Goal: Information Seeking & Learning: Check status

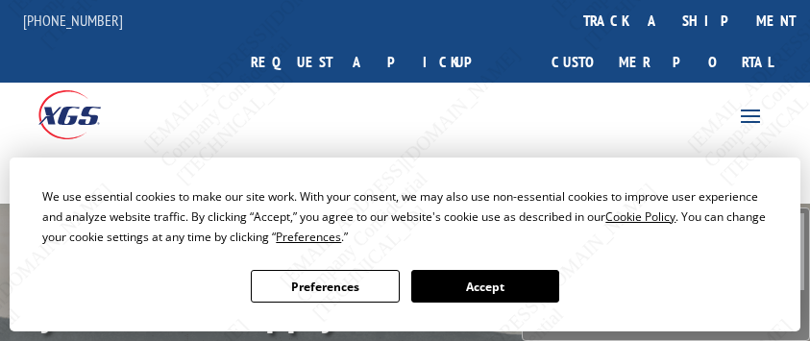
click at [526, 288] on button "Accept" at bounding box center [485, 286] width 148 height 33
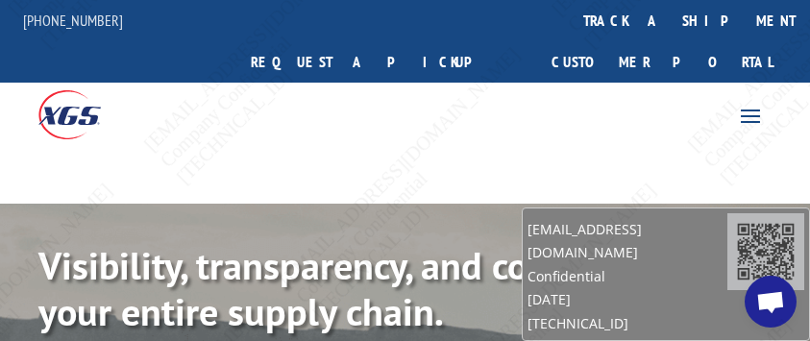
click at [765, 292] on span "Open chat" at bounding box center [770, 303] width 31 height 25
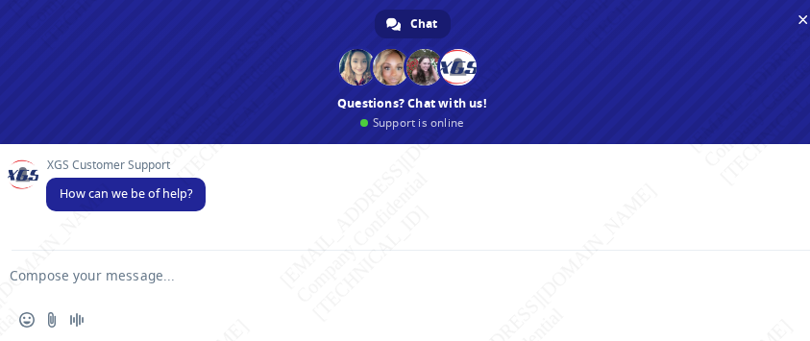
click at [152, 275] on textarea "Compose your message..." at bounding box center [382, 275] width 744 height 17
type textarea "p"
paste textarea "BG1033053825"
type textarea "Please check the status of BG1033053825"
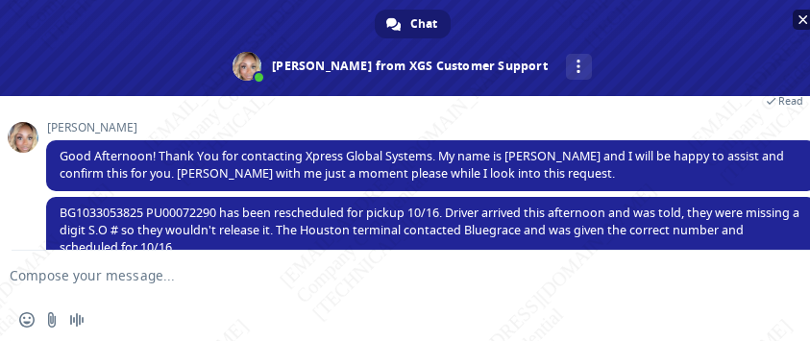
scroll to position [193, 0]
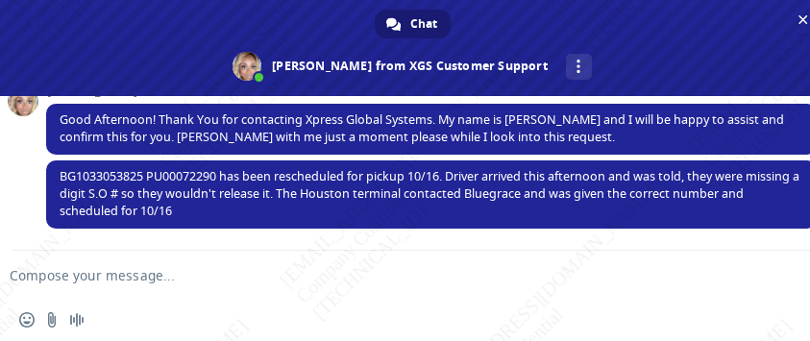
click at [109, 270] on textarea "Compose your message..." at bounding box center [382, 275] width 744 height 17
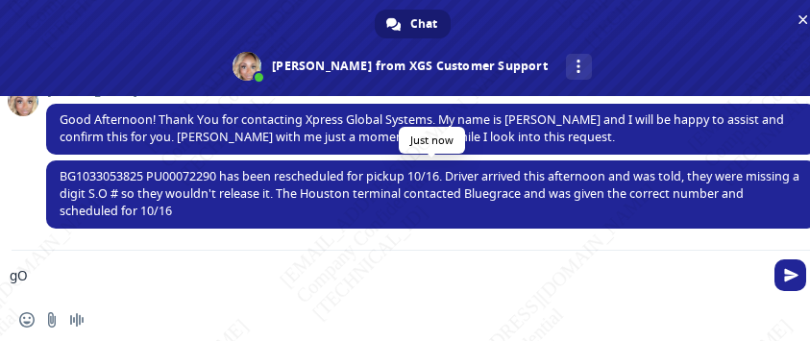
type textarea "g"
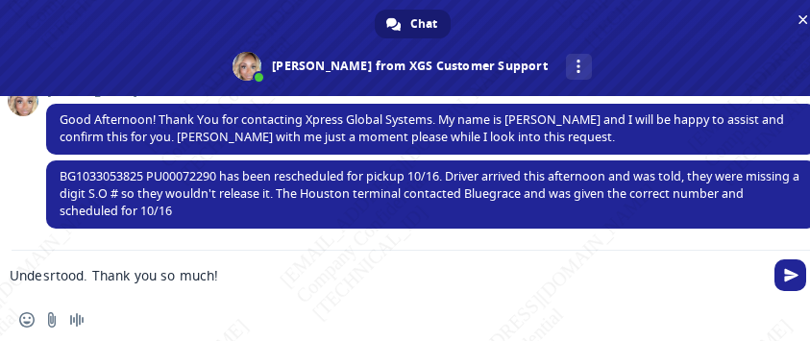
click at [50, 278] on textarea "Undesrtood. Thank you so much!" at bounding box center [382, 275] width 744 height 17
type textarea "Understood. Thank you so much!"
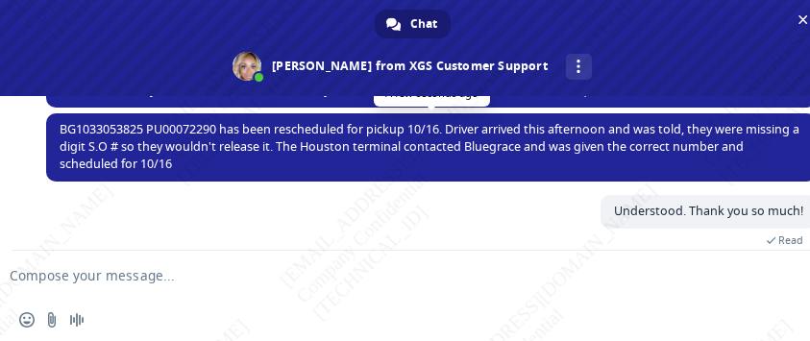
scroll to position [240, 0]
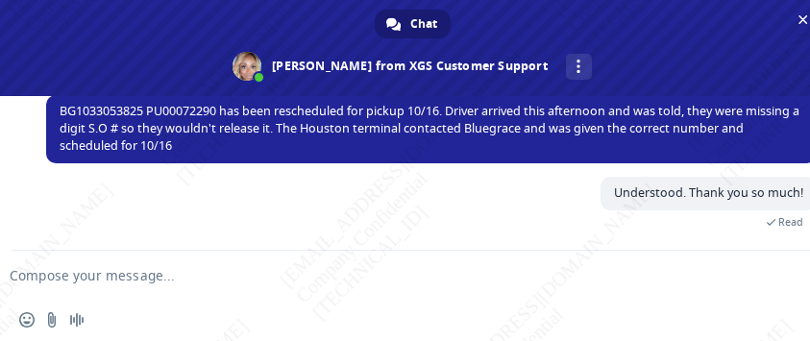
click at [124, 106] on span "BG1033053825 PU00072290 has been rescheduled for pickup 10/16. Driver arrived t…" at bounding box center [430, 128] width 740 height 51
copy span "BG1033053825"
click at [179, 153] on span "BG1033053825 PU00072290 has been rescheduled for pickup 10/16. Driver arrived t…" at bounding box center [431, 129] width 771 height 68
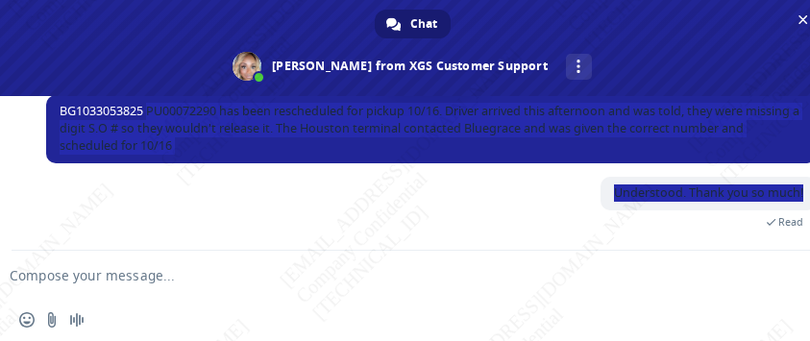
drag, startPoint x: 149, startPoint y: 205, endPoint x: 209, endPoint y: 239, distance: 68.9
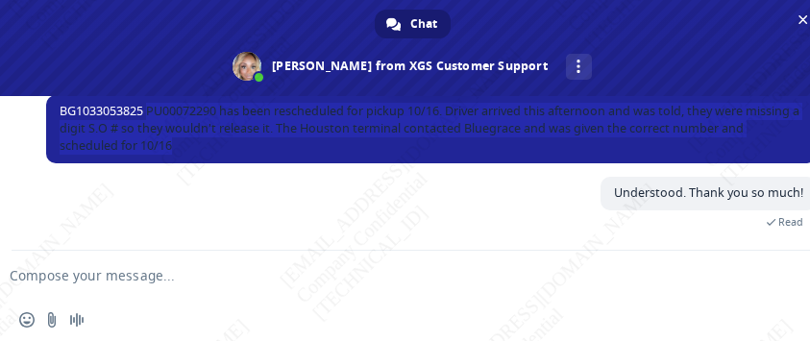
drag, startPoint x: 151, startPoint y: 205, endPoint x: 182, endPoint y: 154, distance: 59.5
click at [182, 154] on span "BG1033053825 PU00072290 has been rescheduled for pickup 10/16. Driver arrived t…" at bounding box center [431, 129] width 771 height 68
copy span "PU00072290 has been rescheduled for pickup 10/16. Driver arrived this afternoon…"
